Goal: Task Accomplishment & Management: Use online tool/utility

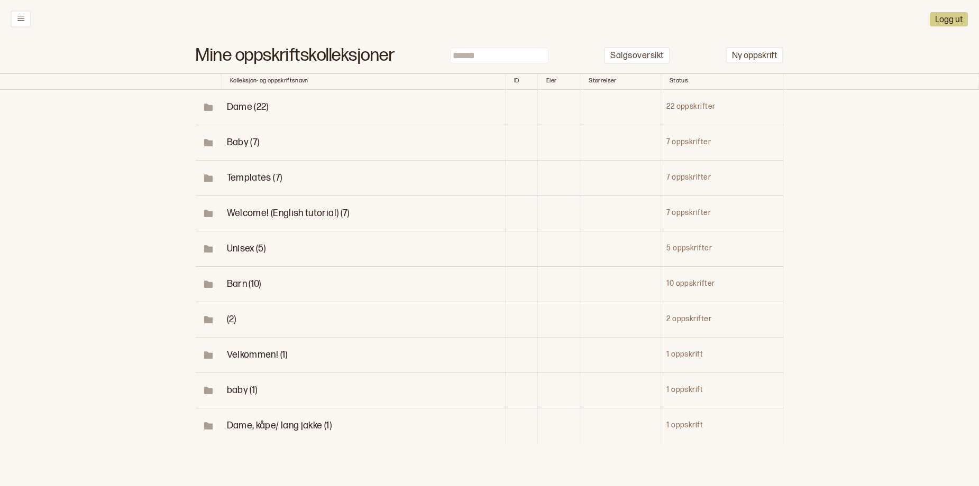
click at [232, 290] on span "Barn (10)" at bounding box center [244, 284] width 34 height 11
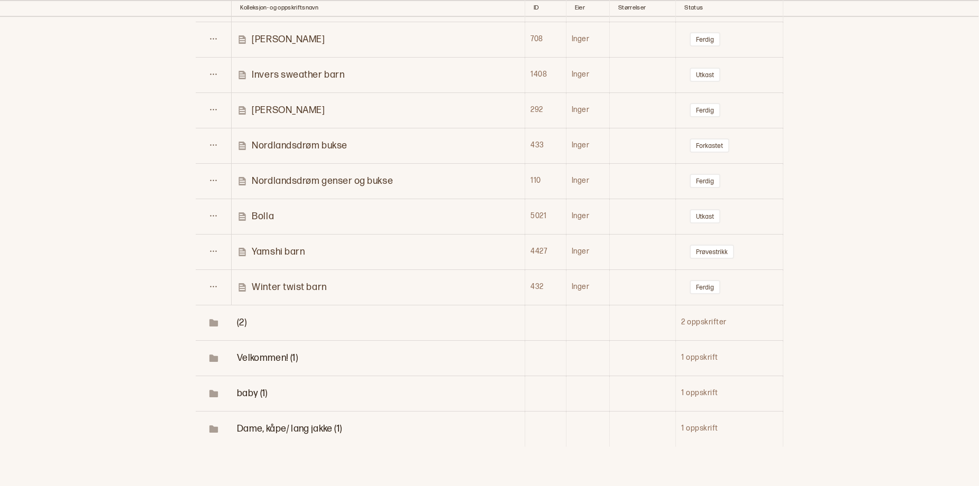
scroll to position [363, 0]
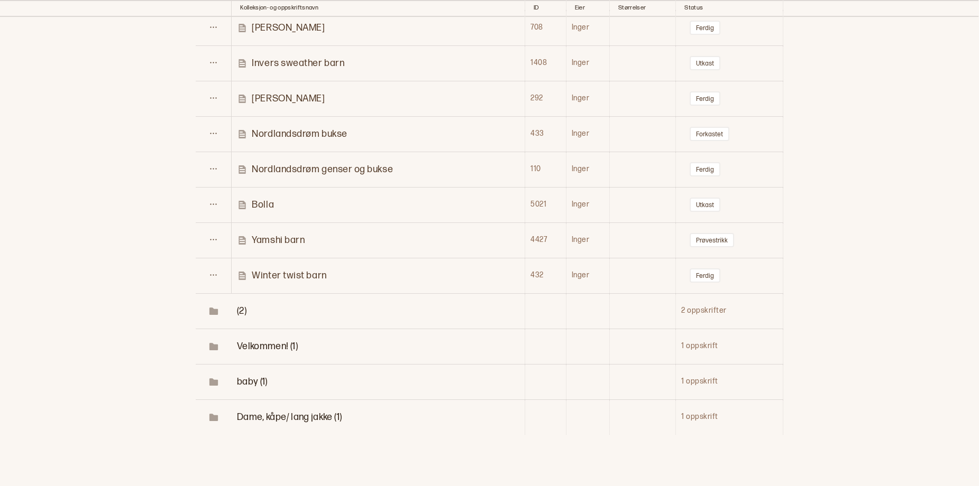
click at [286, 246] on p "Yamshi barn" at bounding box center [278, 240] width 53 height 12
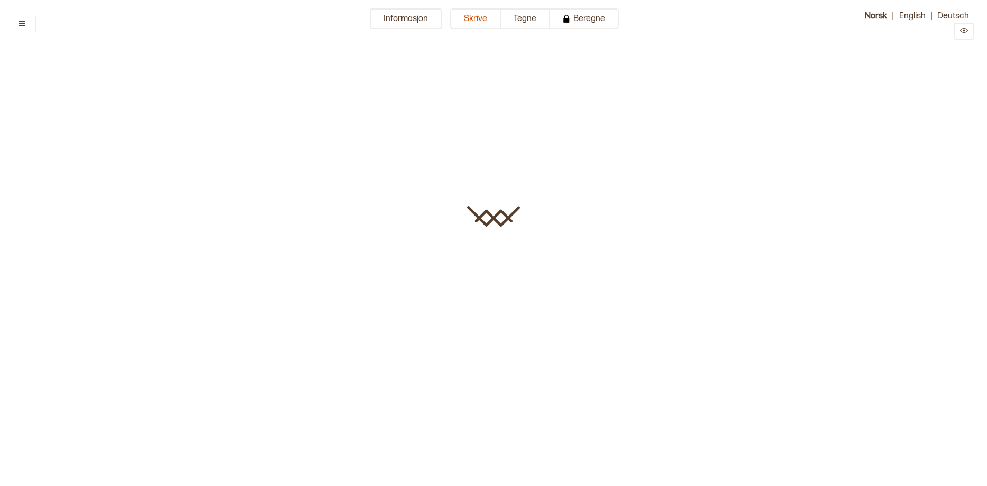
type input "**********"
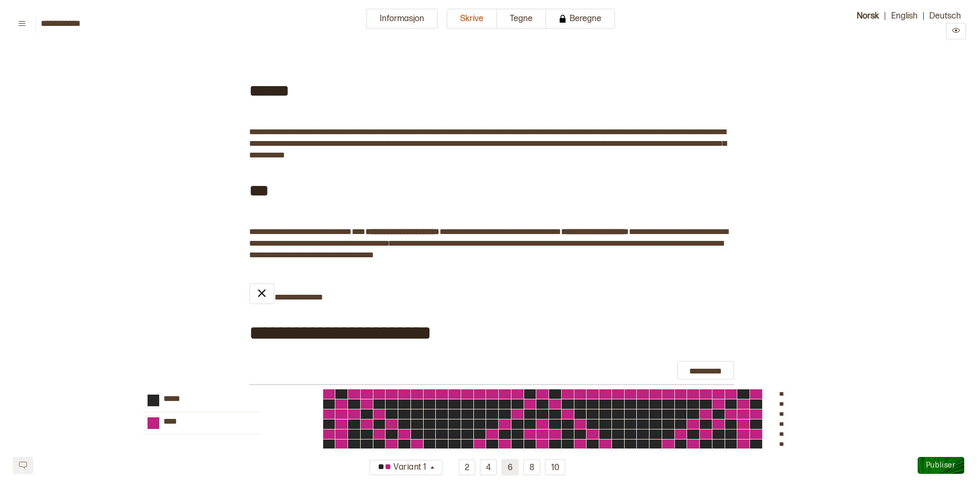
click at [514, 465] on button "6" at bounding box center [509, 467] width 17 height 16
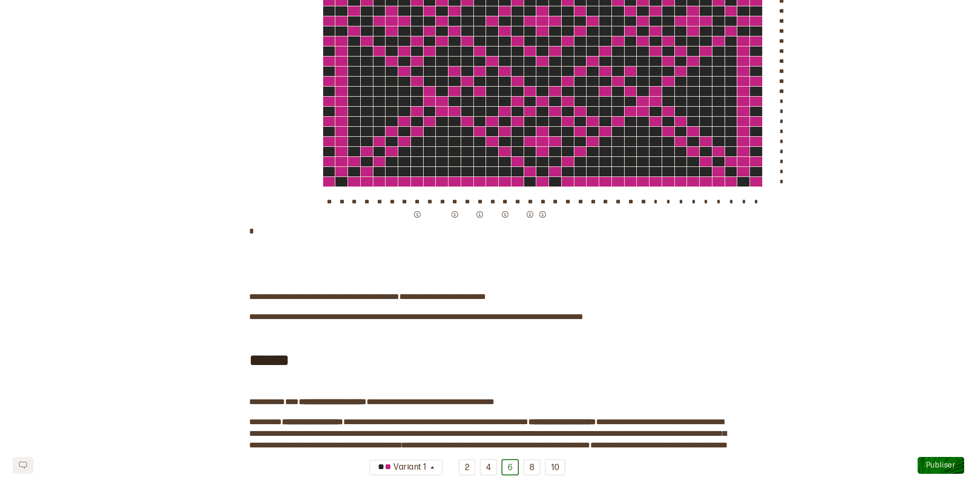
scroll to position [550, 0]
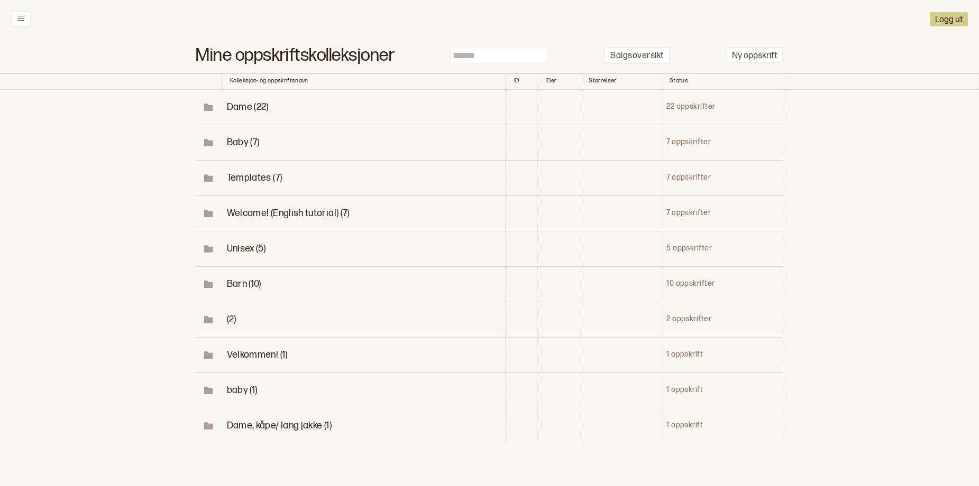
click at [231, 290] on span "Barn (10)" at bounding box center [244, 284] width 34 height 11
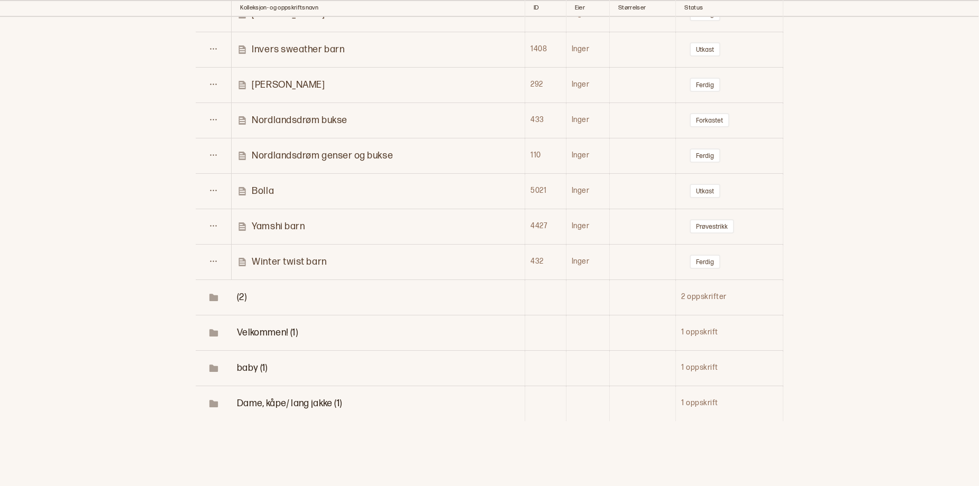
scroll to position [378, 0]
click at [290, 231] on p "Yamshi barn" at bounding box center [278, 225] width 53 height 12
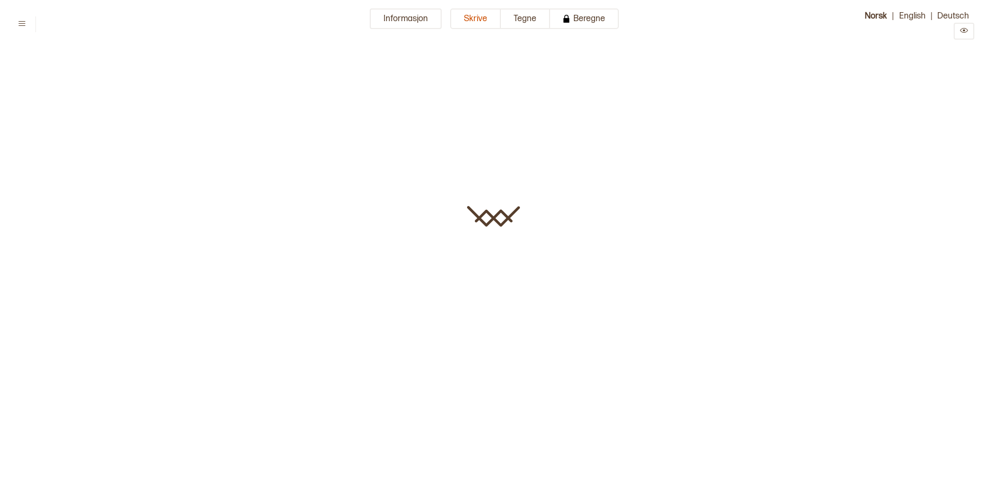
type input "**********"
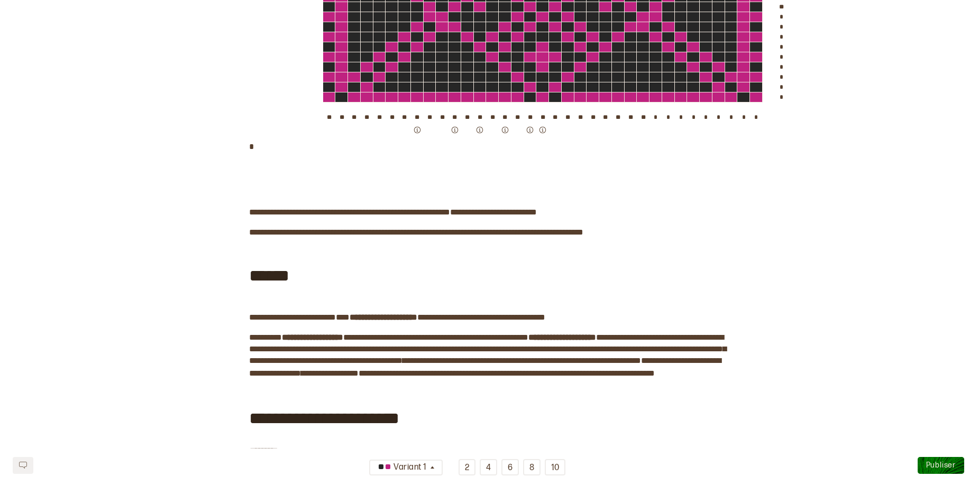
scroll to position [621, 0]
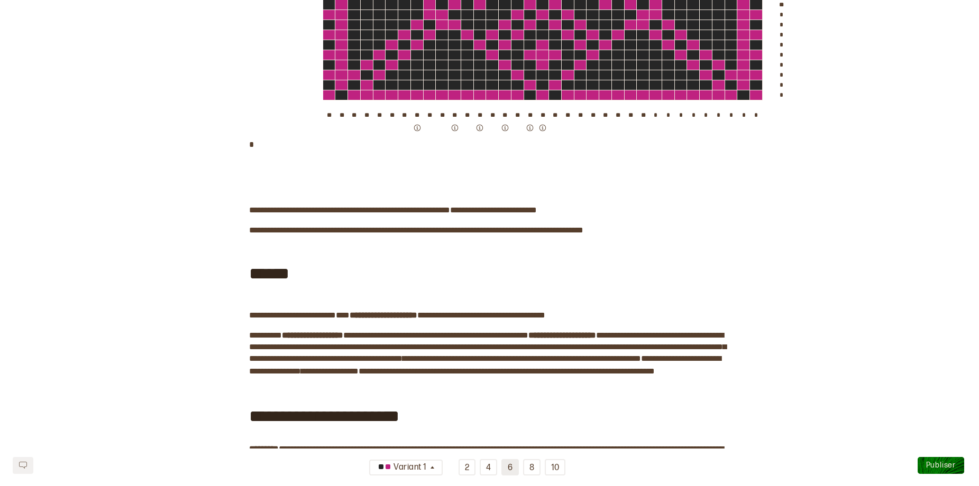
click at [512, 470] on button "6" at bounding box center [509, 467] width 17 height 16
